Goal: Use online tool/utility: Utilize a website feature to perform a specific function

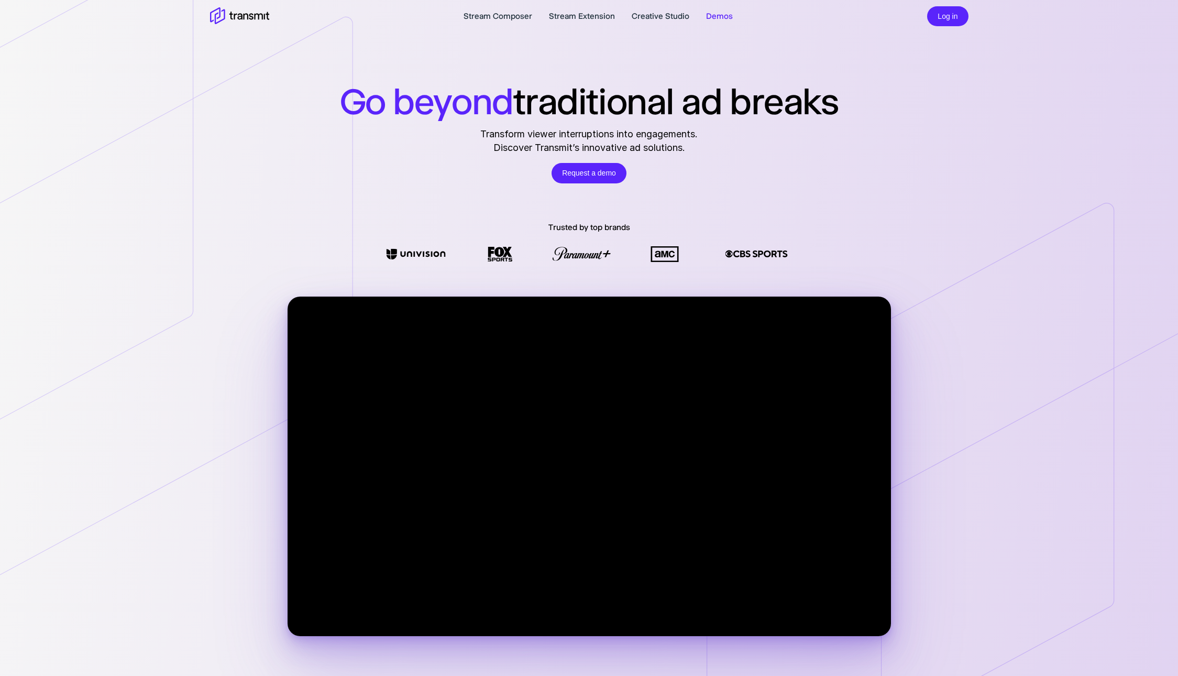
click at [714, 13] on link "Demos" at bounding box center [719, 16] width 27 height 13
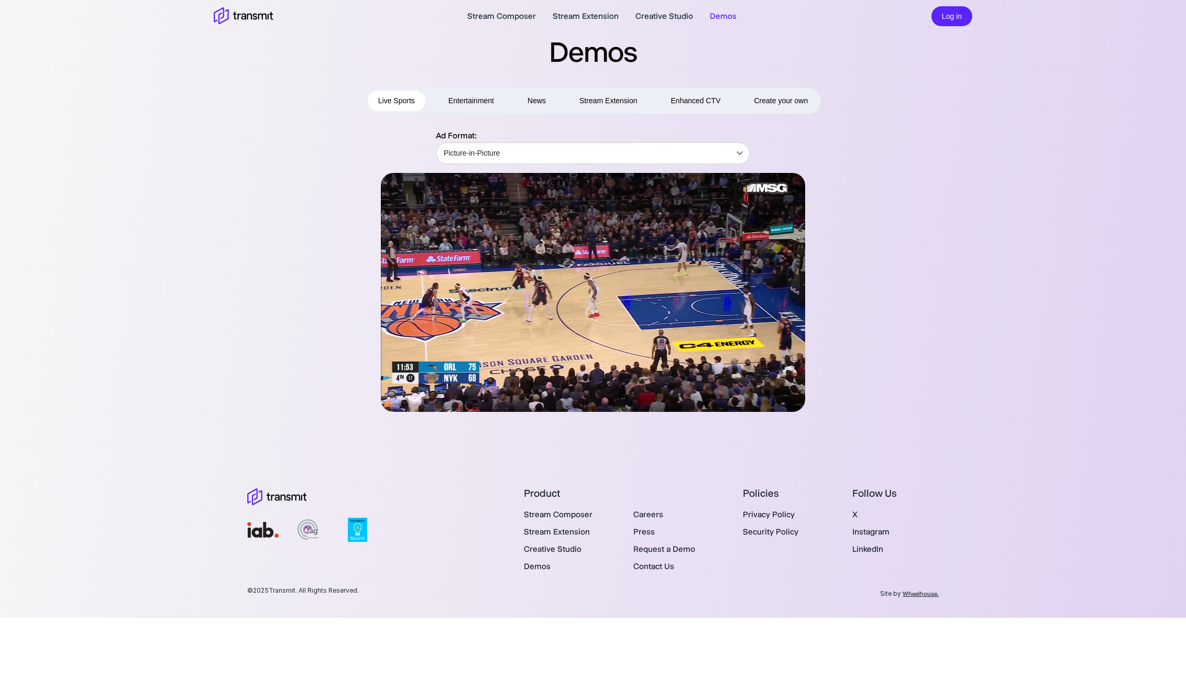
click at [788, 106] on span "Create your own" at bounding box center [781, 100] width 54 height 13
